Goal: Information Seeking & Learning: Learn about a topic

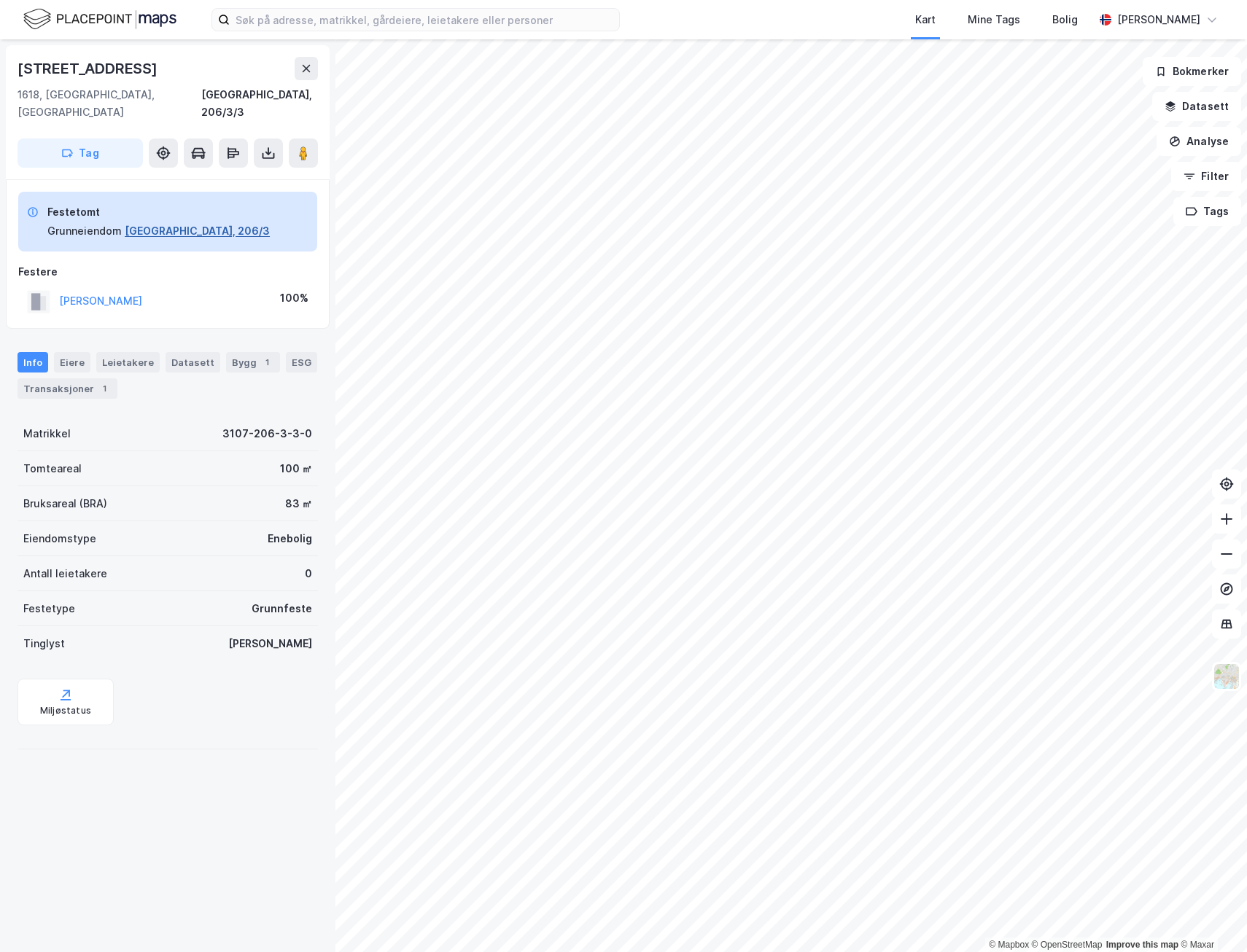
click at [201, 222] on button "[GEOGRAPHIC_DATA], 206/3" at bounding box center [197, 231] width 145 height 17
